Goal: Information Seeking & Learning: Find specific fact

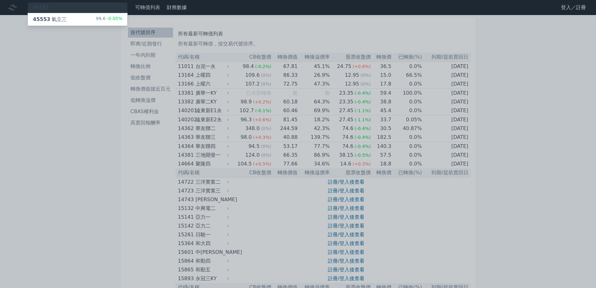
type input "45553"
click at [62, 19] on div "45553 氣立三" at bounding box center [50, 20] width 34 height 8
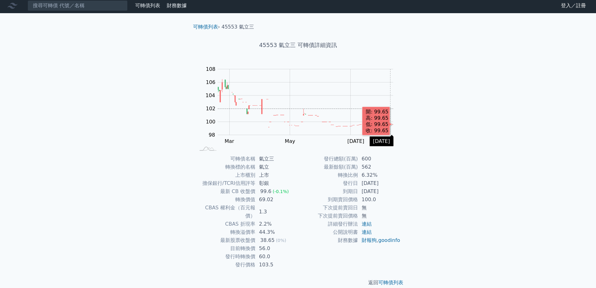
scroll to position [2, 0]
